Goal: Find specific page/section: Find specific page/section

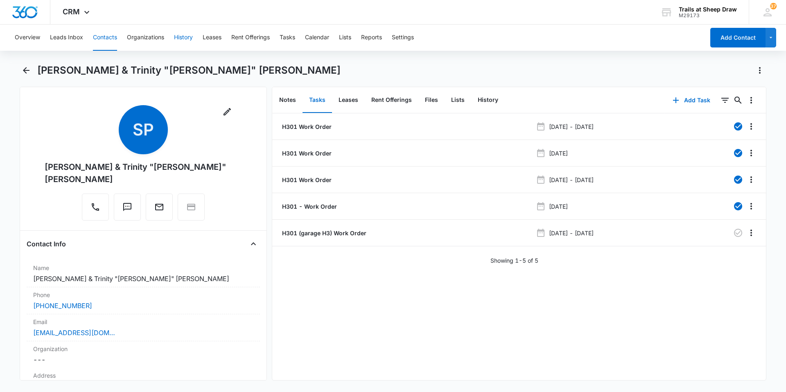
scroll to position [82, 0]
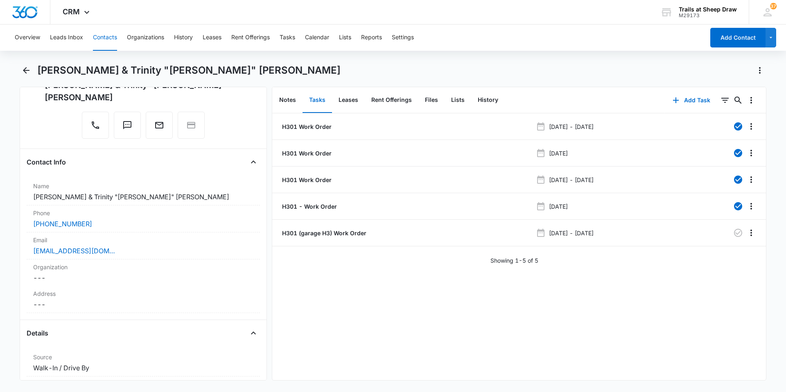
click at [114, 39] on button "Contacts" at bounding box center [105, 38] width 24 height 26
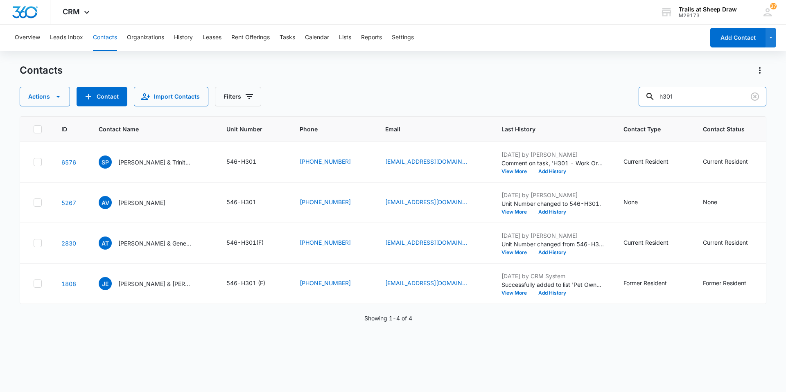
drag, startPoint x: 681, startPoint y: 89, endPoint x: 503, endPoint y: 89, distance: 177.4
click at [555, 94] on div "Actions Contact Import Contacts Filters h301" at bounding box center [393, 97] width 747 height 20
type input "s202"
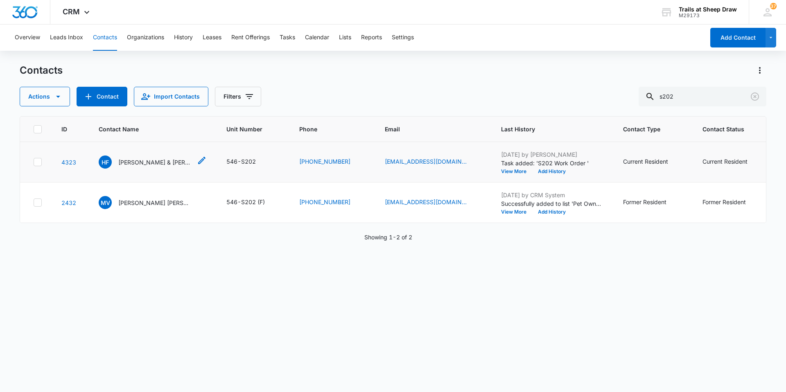
click at [141, 164] on p "[PERSON_NAME] & [PERSON_NAME]" at bounding box center [155, 162] width 74 height 9
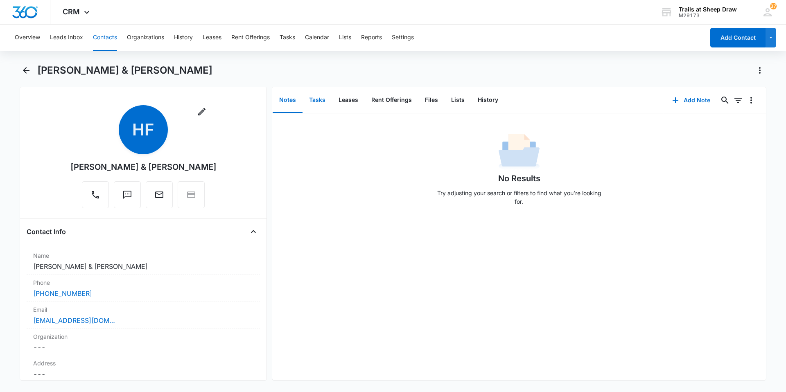
click at [307, 104] on button "Tasks" at bounding box center [317, 100] width 29 height 25
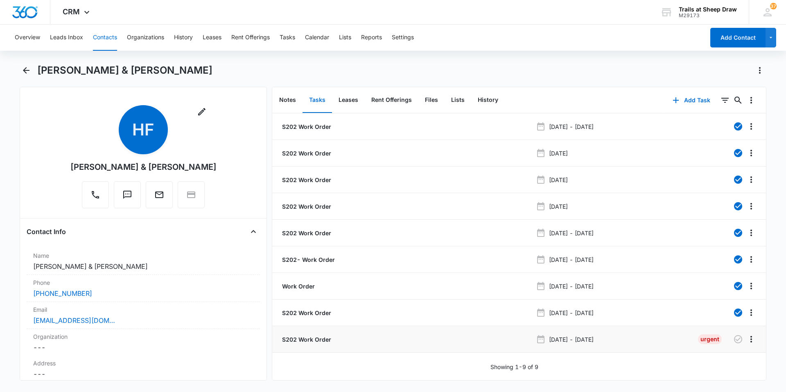
click at [318, 340] on p "S202 Work Order" at bounding box center [306, 339] width 51 height 9
